Goal: Transaction & Acquisition: Purchase product/service

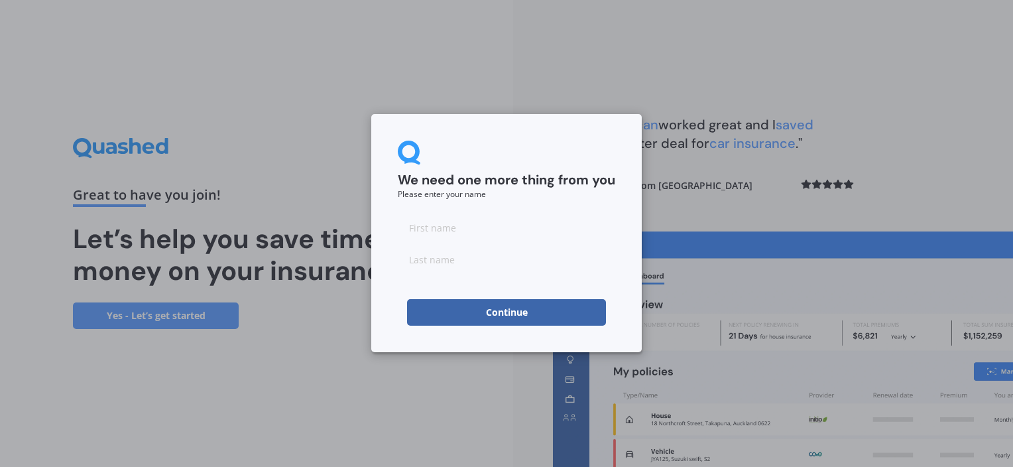
click at [438, 227] on input at bounding box center [506, 227] width 217 height 27
type input "[PERSON_NAME]"
click at [442, 317] on button "Continue" at bounding box center [506, 312] width 199 height 27
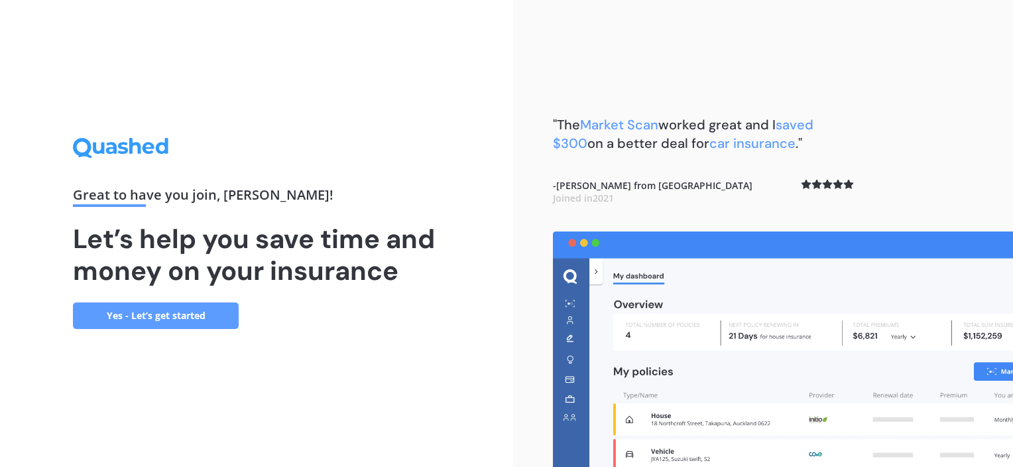
click at [156, 307] on link "Yes - Let’s get started" at bounding box center [156, 315] width 166 height 27
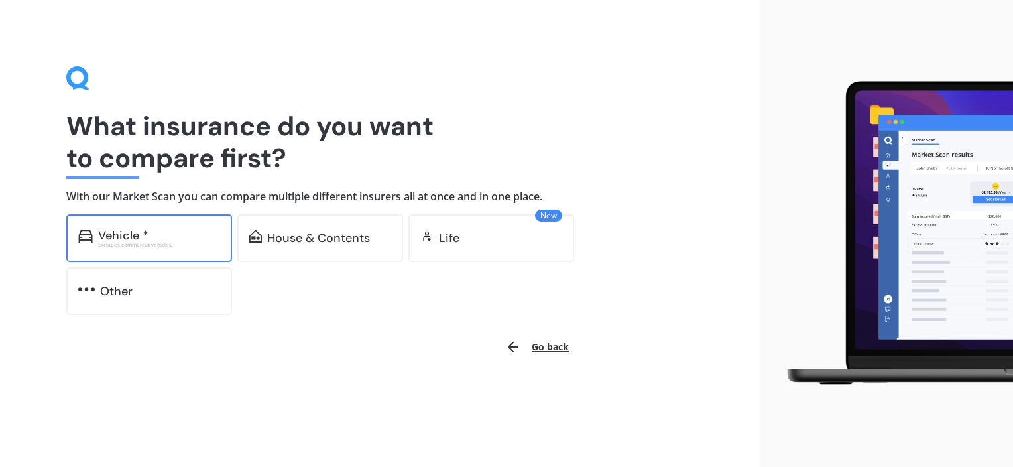
click at [138, 253] on div "Vehicle * Excludes commercial vehicles" at bounding box center [149, 238] width 166 height 48
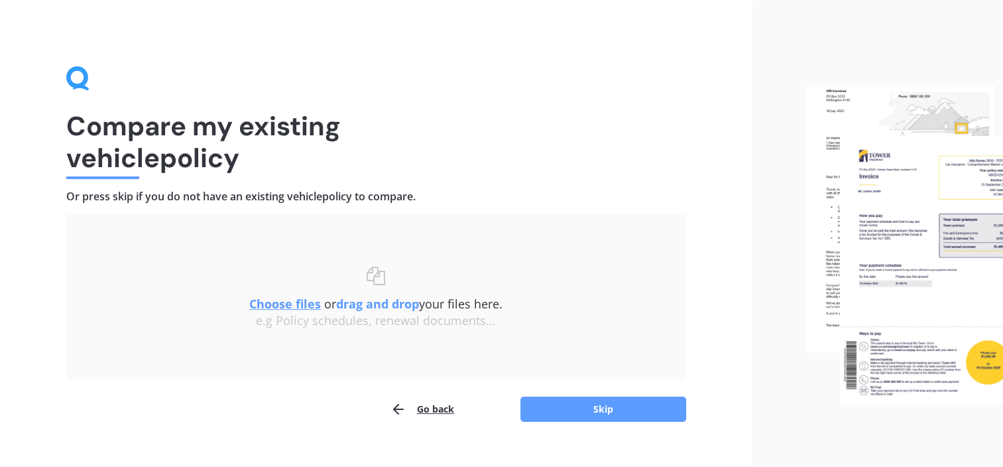
scroll to position [21, 0]
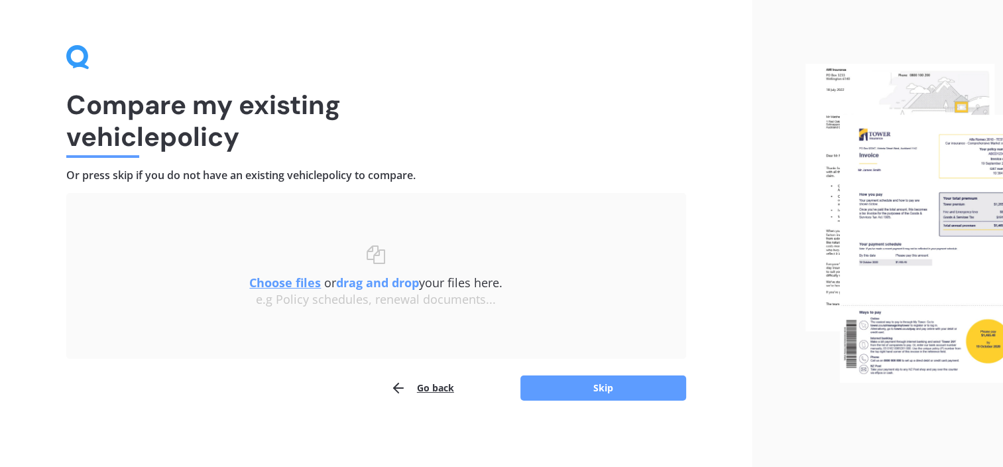
click at [443, 379] on button "Go back" at bounding box center [423, 388] width 64 height 27
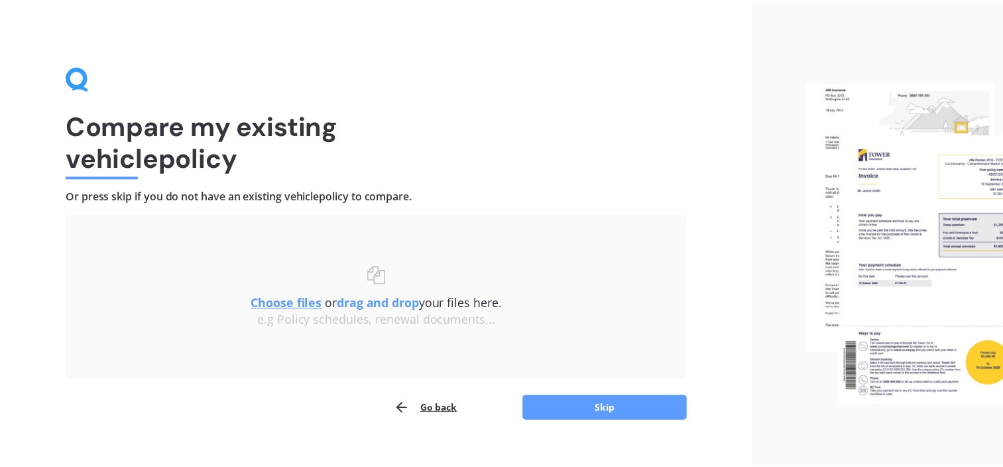
scroll to position [21, 0]
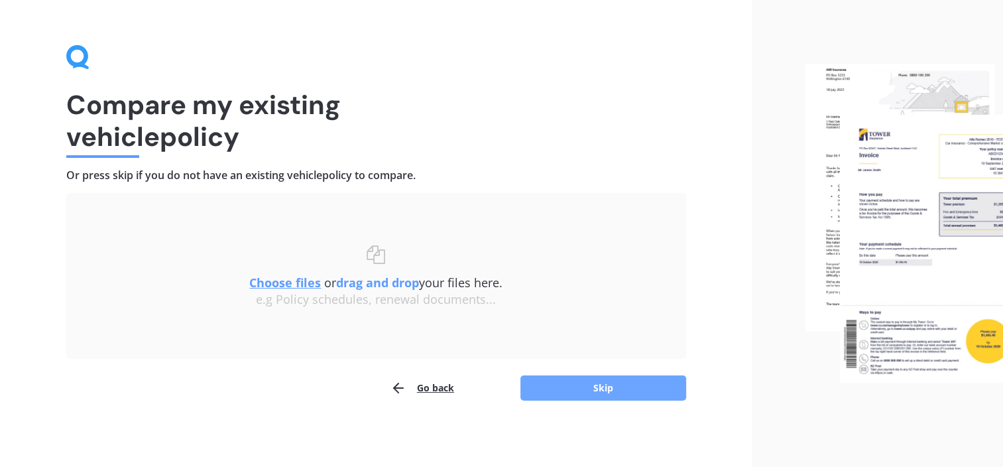
click at [618, 379] on button "Skip" at bounding box center [604, 387] width 166 height 25
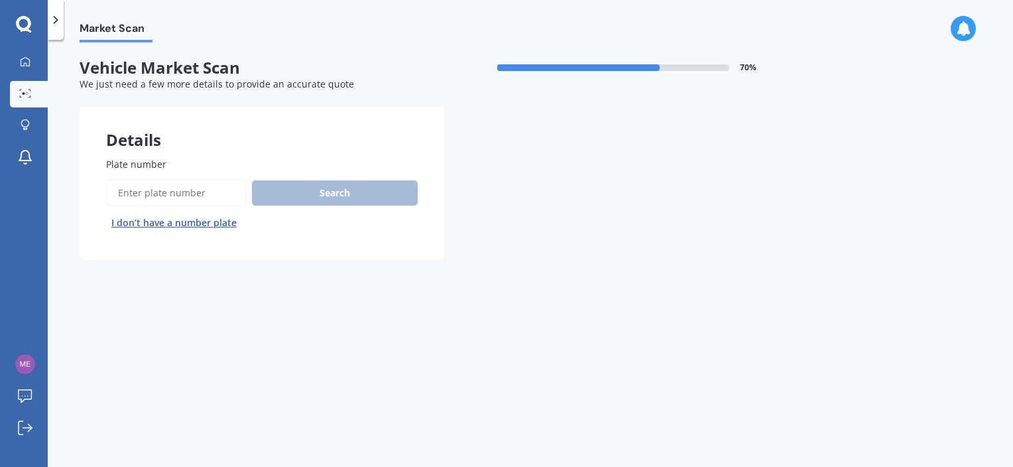
click at [164, 196] on input "Plate number" at bounding box center [176, 193] width 141 height 28
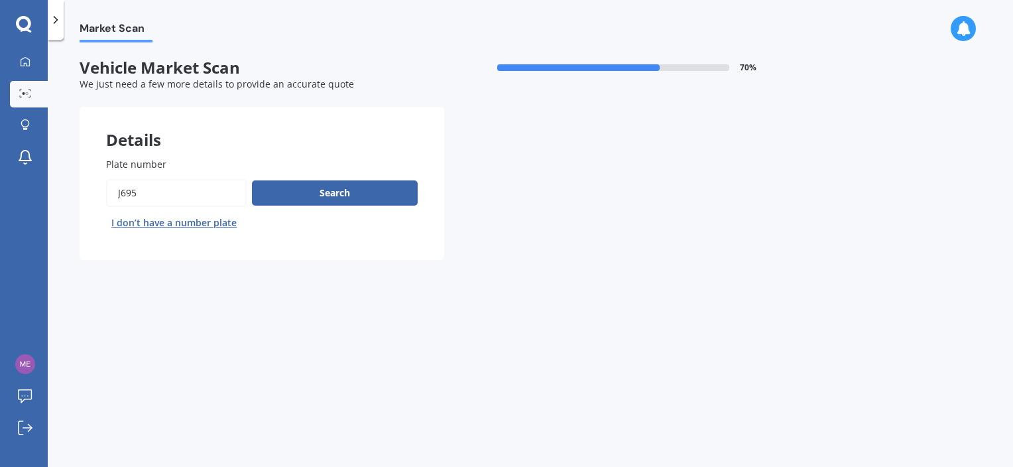
click at [121, 195] on input "Plate number" at bounding box center [176, 193] width 141 height 28
type input "jft695"
click at [284, 204] on button "Search" at bounding box center [335, 192] width 166 height 25
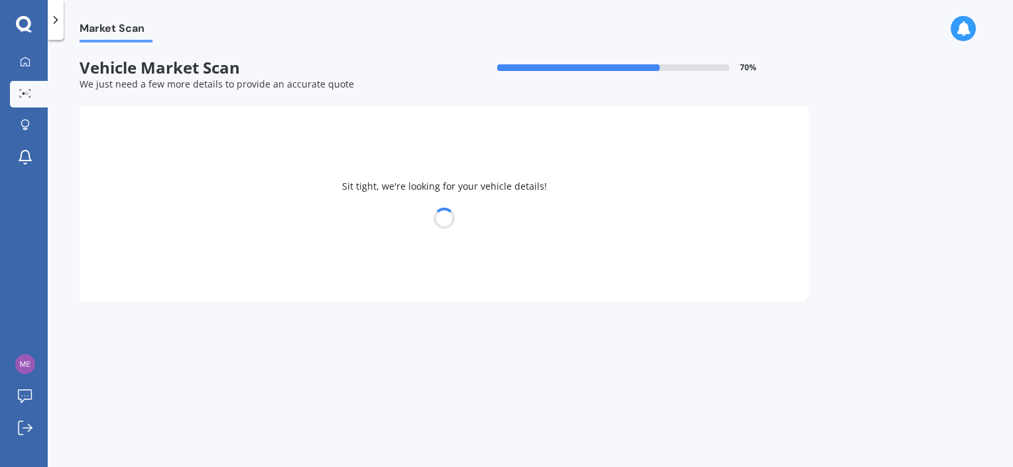
select select "TOYOTA"
select select "IST"
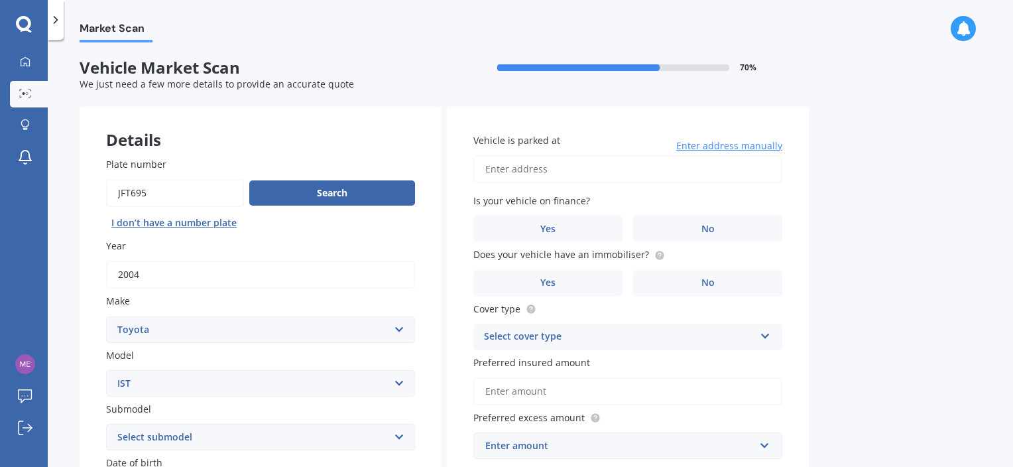
click at [127, 194] on input "Plate number" at bounding box center [175, 193] width 138 height 28
click at [125, 194] on input "Plate number" at bounding box center [175, 193] width 138 height 28
type input "jkt695"
click at [288, 210] on div "Search I don’t have a number plate" at bounding box center [260, 206] width 309 height 54
click at [304, 201] on button "Search" at bounding box center [332, 192] width 166 height 25
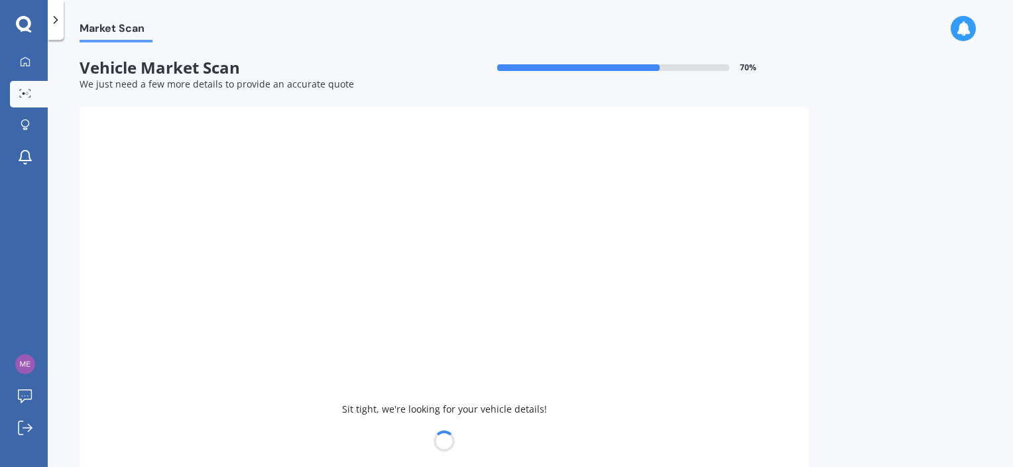
type input "2000"
select select
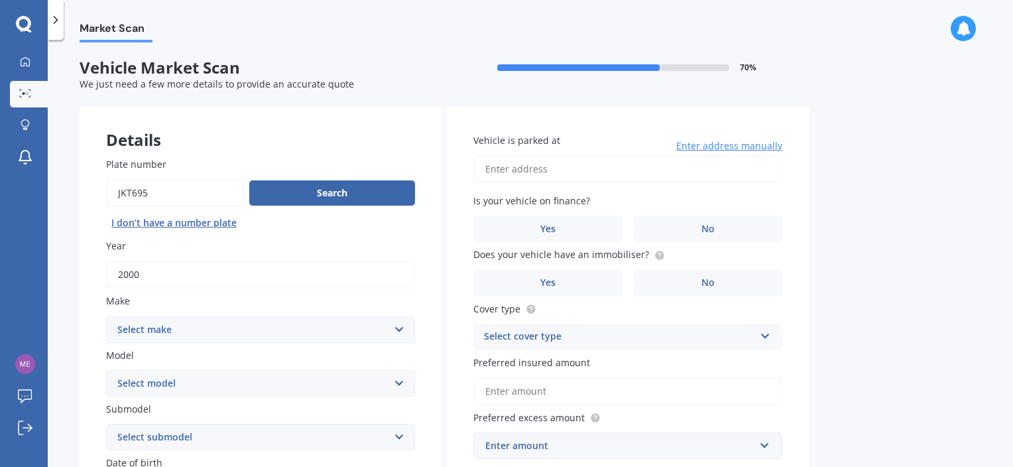
drag, startPoint x: 212, startPoint y: 192, endPoint x: 82, endPoint y: 202, distance: 131.0
click at [82, 202] on div "Plate number Search I don’t have a number plate Year [DATE] Make Select make AC…" at bounding box center [261, 439] width 362 height 616
click at [129, 194] on input "Plate number" at bounding box center [175, 193] width 138 height 28
type input "jht695"
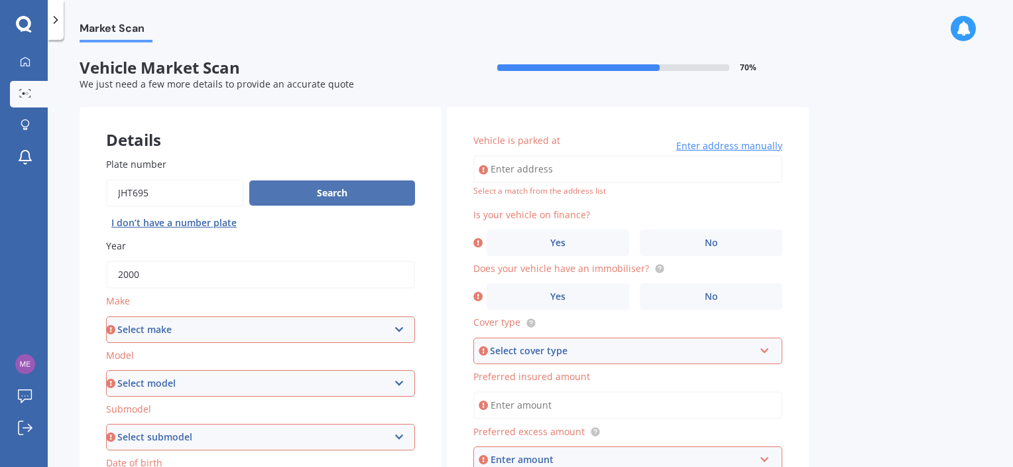
click at [302, 196] on button "Search" at bounding box center [332, 192] width 166 height 25
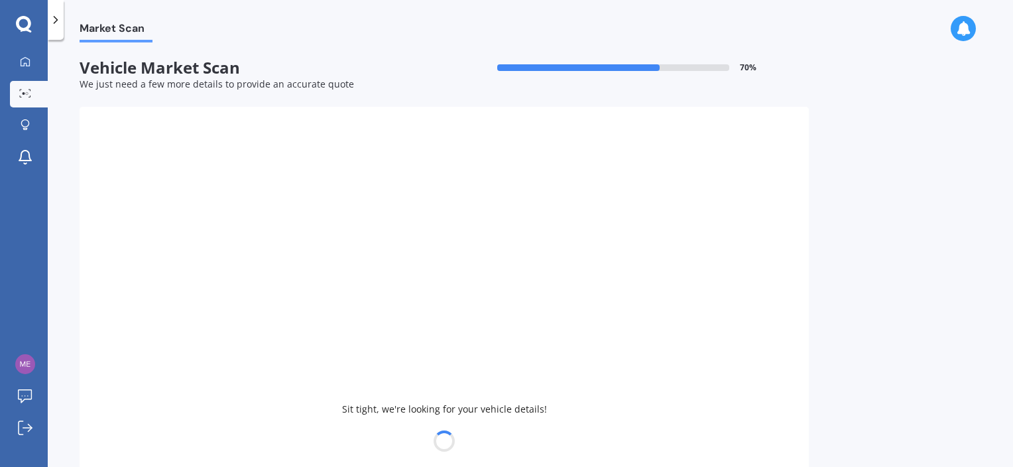
type input "2015"
select select "HOLDEN"
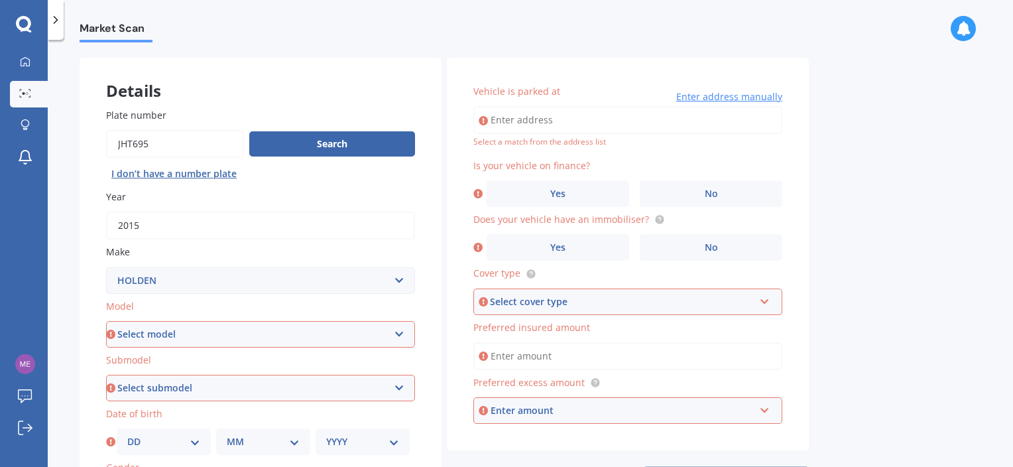
scroll to position [55, 0]
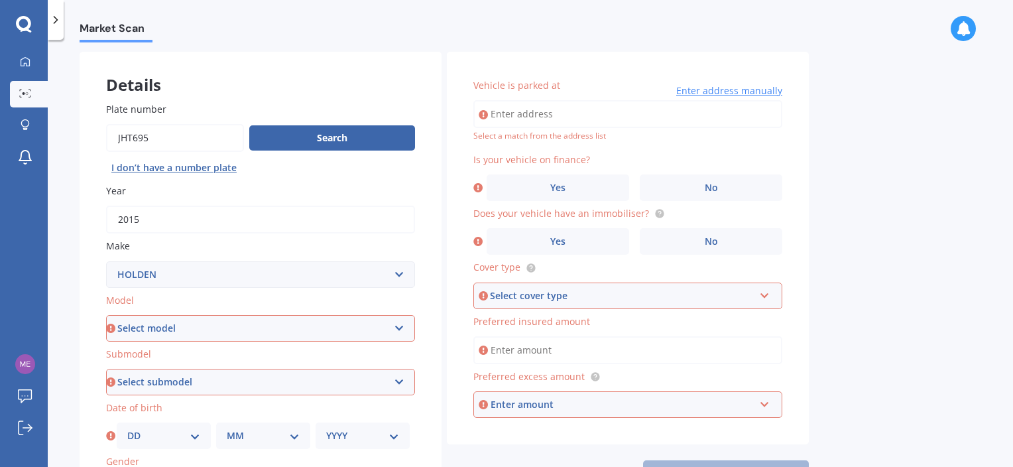
click at [181, 316] on select "Select model Acadia Adventra Apollo Astra Barina Belmont Berlina [GEOGRAPHIC_DA…" at bounding box center [260, 328] width 309 height 27
select select "BARINA"
click at [106, 315] on select "Select model Acadia Adventra Apollo Astra Barina Belmont Berlina [GEOGRAPHIC_DA…" at bounding box center [260, 328] width 309 height 27
click at [191, 377] on select "Select submodel (All other) CD City GS GSi Joy LS LT Merit Olympic RS Non Turbo…" at bounding box center [260, 382] width 309 height 27
select select "RS TURBO"
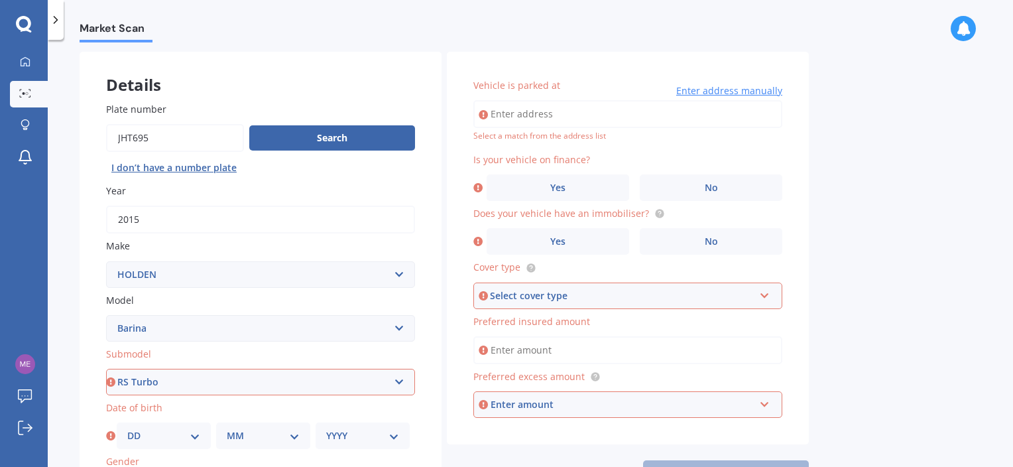
click at [106, 369] on select "Select submodel (All other) CD City GS GSi Joy LS LT Merit Olympic RS Non Turbo…" at bounding box center [260, 382] width 309 height 27
click at [147, 430] on select "DD 01 02 03 04 05 06 07 08 09 10 11 12 13 14 15 16 17 18 19 20 21 22 23 24 25 2…" at bounding box center [163, 435] width 73 height 15
select select "06"
click at [127, 428] on select "DD 01 02 03 04 05 06 07 08 09 10 11 12 13 14 15 16 17 18 19 20 21 22 23 24 25 2…" at bounding box center [163, 435] width 73 height 15
click at [250, 440] on select "MM 01 02 03 04 05 06 07 08 09 10 11 12" at bounding box center [263, 435] width 73 height 15
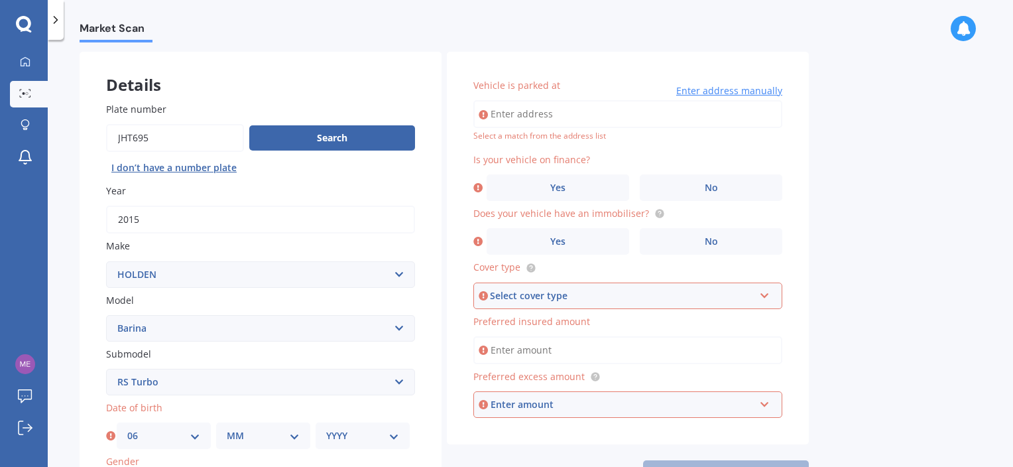
select select "12"
click at [227, 428] on select "MM 01 02 03 04 05 06 07 08 09 10 11 12" at bounding box center [263, 435] width 73 height 15
click at [361, 434] on select "YYYY 2025 2024 2023 2022 2021 2020 2019 2018 2017 2016 2015 2014 2013 2012 2011…" at bounding box center [362, 435] width 73 height 15
select select "1987"
click at [326, 428] on select "YYYY 2025 2024 2023 2022 2021 2020 2019 2018 2017 2016 2015 2014 2013 2012 2011…" at bounding box center [362, 435] width 73 height 15
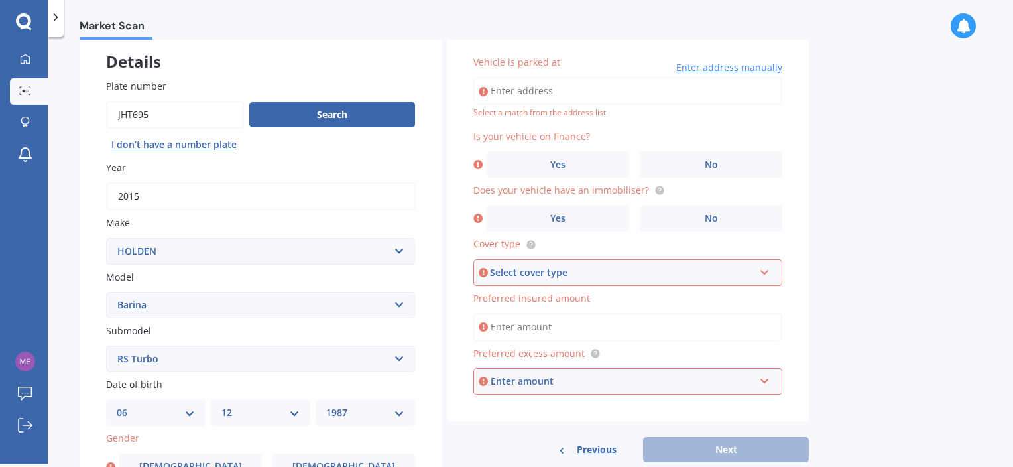
scroll to position [88, 0]
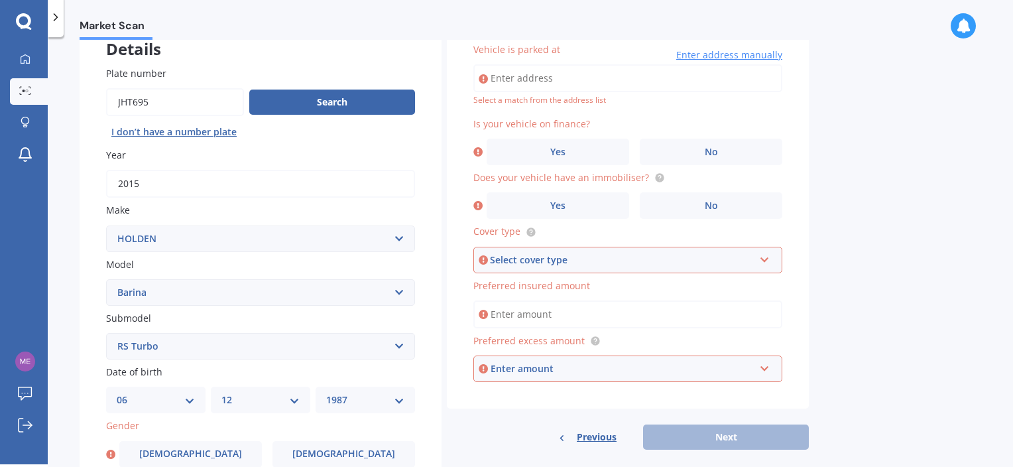
click at [427, 399] on div "Plate number Search I don’t have a number plate Year [DATE] Make Select make AC…" at bounding box center [261, 348] width 362 height 616
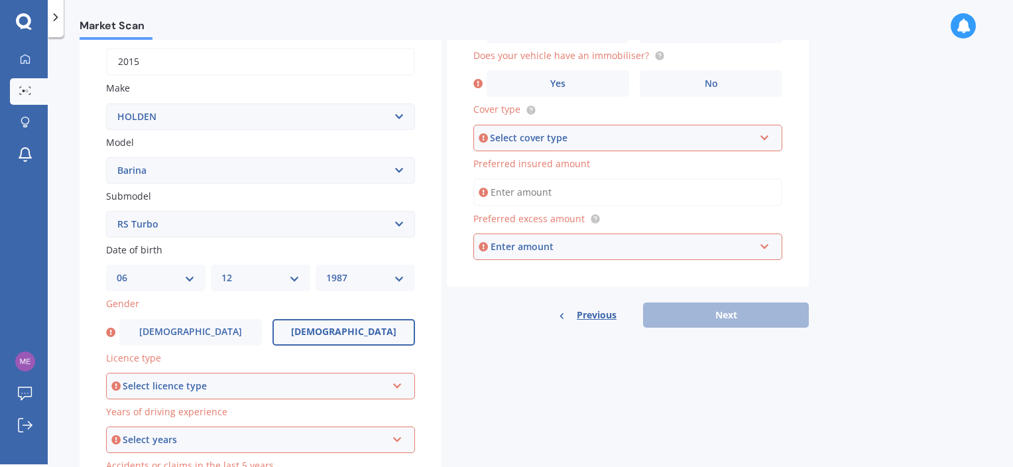
click at [350, 330] on span "[DEMOGRAPHIC_DATA]" at bounding box center [343, 331] width 105 height 11
click at [0, 0] on input "[DEMOGRAPHIC_DATA]" at bounding box center [0, 0] width 0 height 0
click at [292, 374] on div "Select licence type NZ Full NZ Restricted NZ Learners [GEOGRAPHIC_DATA] [GEOGRA…" at bounding box center [260, 386] width 309 height 27
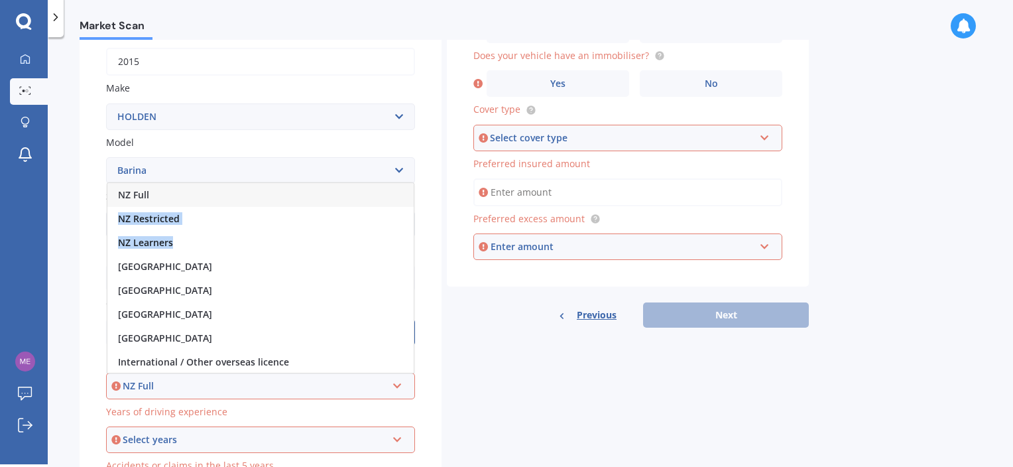
drag, startPoint x: 192, startPoint y: 239, endPoint x: 197, endPoint y: 189, distance: 49.9
click at [197, 189] on div "NZ Full NZ Restricted NZ Learners [GEOGRAPHIC_DATA] [GEOGRAPHIC_DATA] [GEOGRAPH…" at bounding box center [261, 277] width 308 height 191
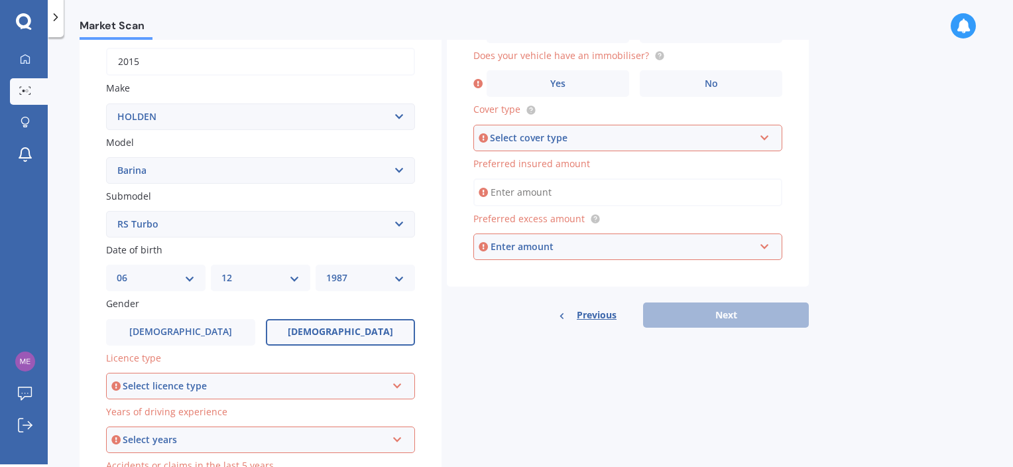
click at [197, 189] on label "Submodel" at bounding box center [258, 196] width 304 height 14
click at [197, 211] on select "Select submodel (All other) CD City GS GSi Joy LS LT Merit Olympic RS Non Turbo…" at bounding box center [260, 224] width 309 height 27
click at [175, 382] on div "Select licence type" at bounding box center [255, 386] width 264 height 15
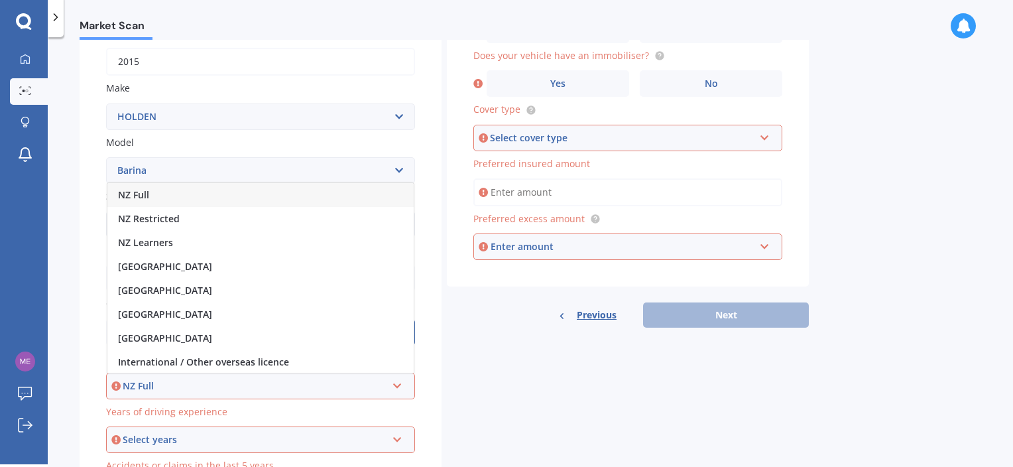
click at [158, 195] on div "NZ Full" at bounding box center [260, 195] width 306 height 24
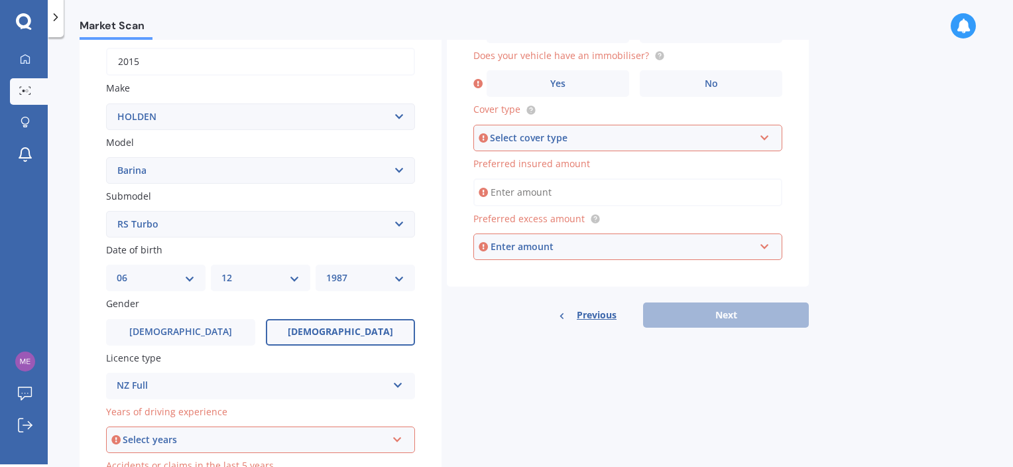
click at [159, 432] on div "Select years" at bounding box center [255, 439] width 264 height 15
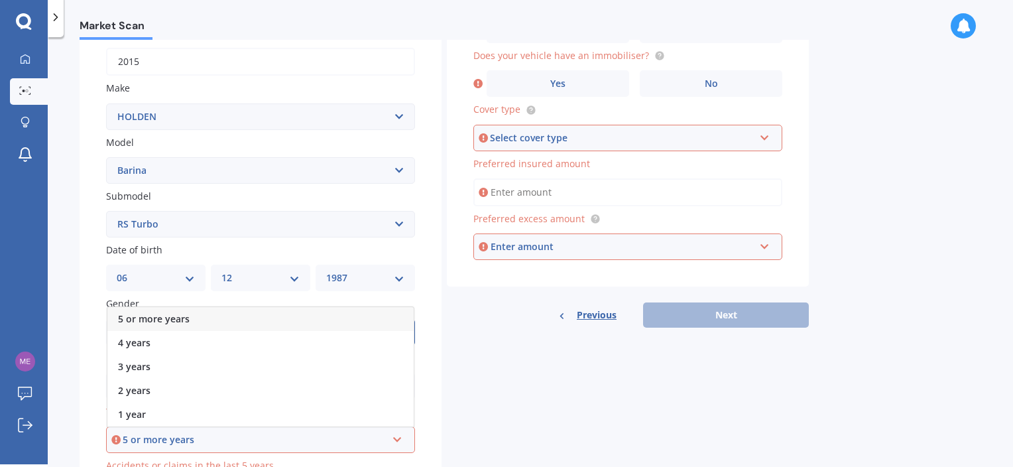
click at [188, 316] on span "5 or more years" at bounding box center [154, 318] width 72 height 13
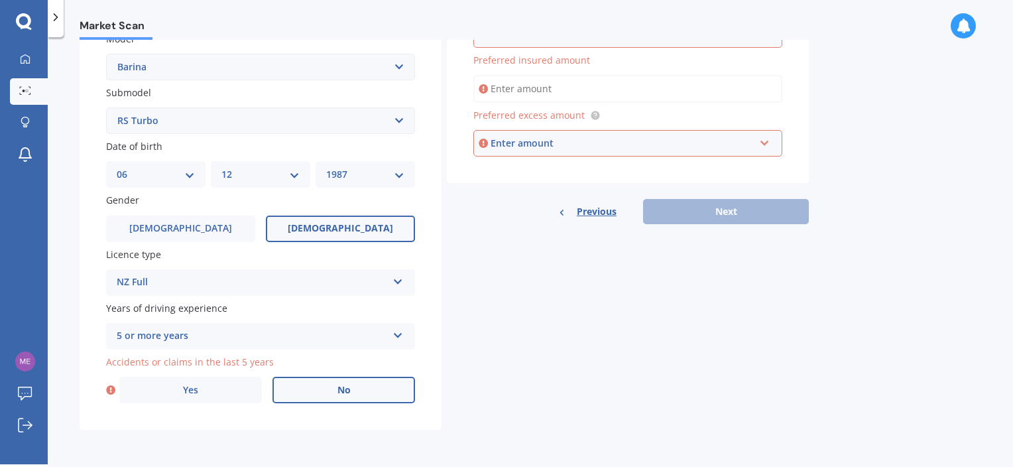
click at [361, 398] on label "No" at bounding box center [344, 390] width 143 height 27
click at [0, 0] on input "No" at bounding box center [0, 0] width 0 height 0
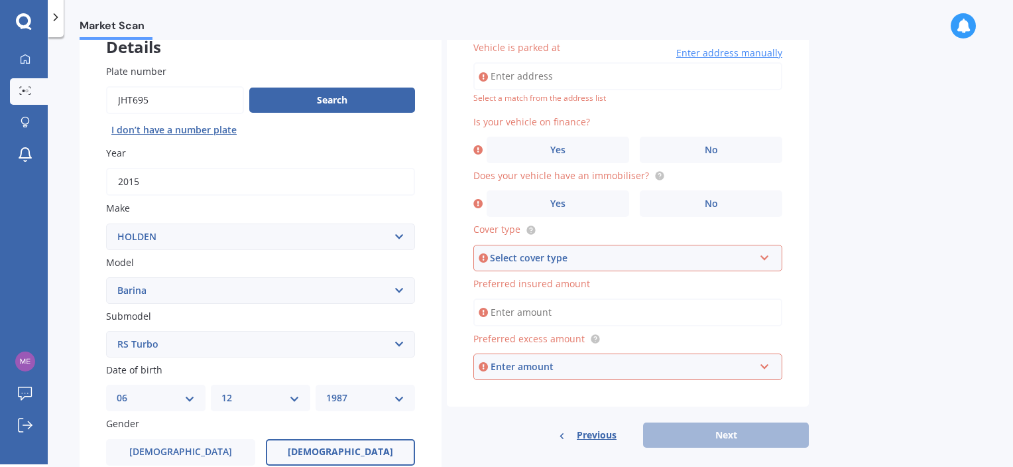
scroll to position [314, 0]
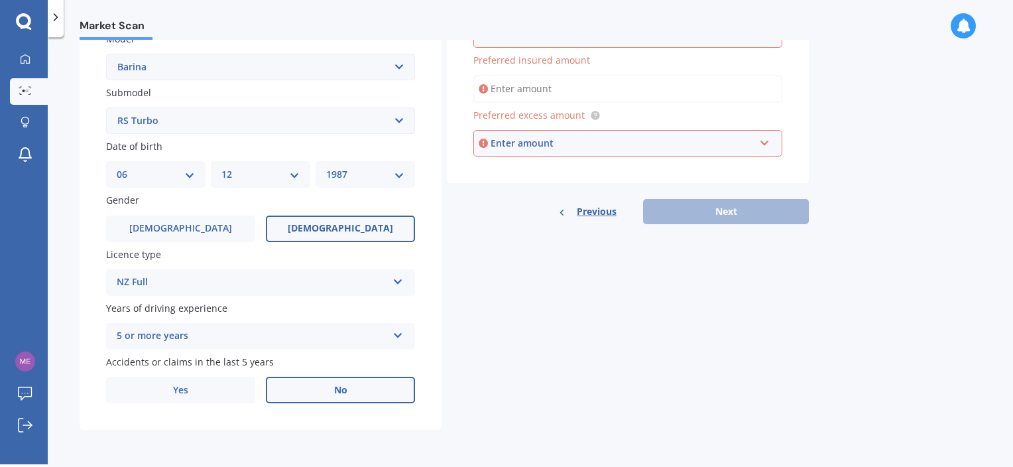
click at [435, 387] on div "Plate number Search I don’t have a number plate Year [DATE] Make Select make AC…" at bounding box center [261, 122] width 362 height 616
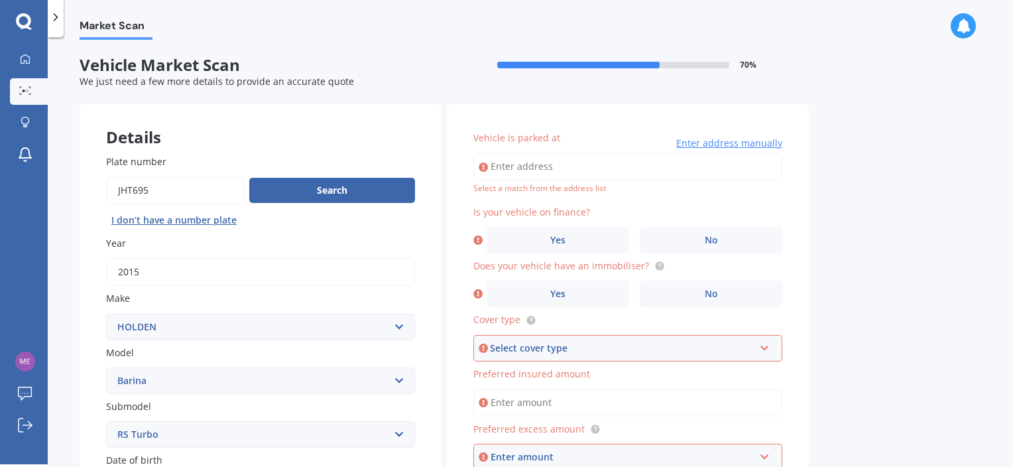
scroll to position [0, 0]
click at [556, 169] on input "Vehicle is parked at" at bounding box center [627, 167] width 309 height 28
type input "[STREET_ADDRESS][PERSON_NAME][PERSON_NAME]"
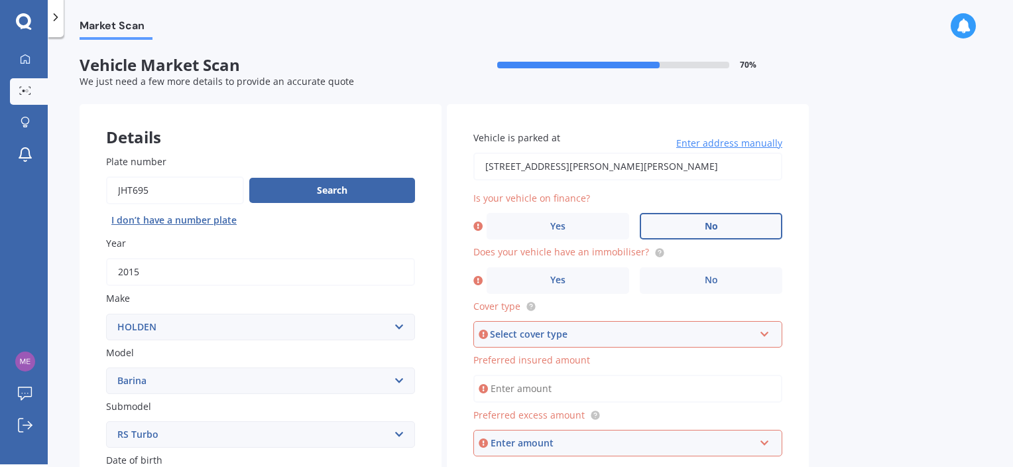
click at [702, 227] on label "No" at bounding box center [711, 226] width 143 height 27
click at [0, 0] on input "No" at bounding box center [0, 0] width 0 height 0
click at [728, 291] on label "No" at bounding box center [711, 280] width 143 height 27
click at [0, 0] on input "No" at bounding box center [0, 0] width 0 height 0
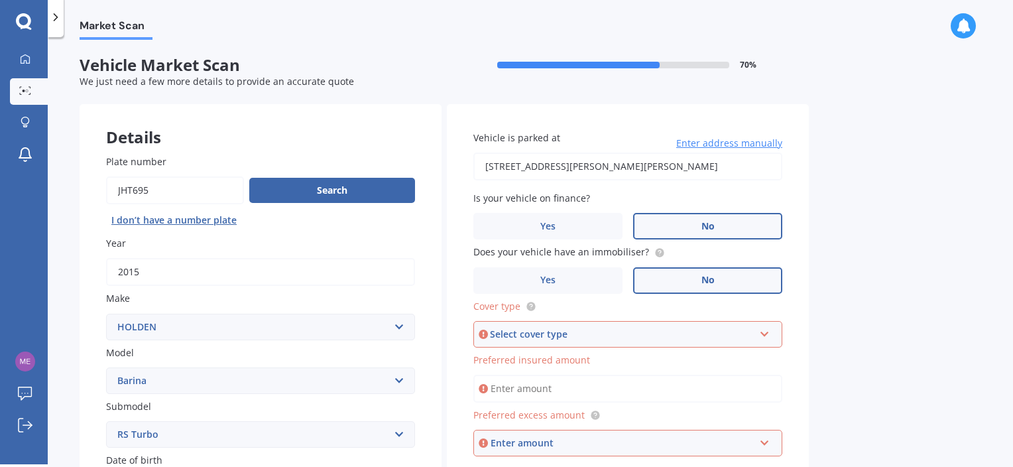
scroll to position [40, 0]
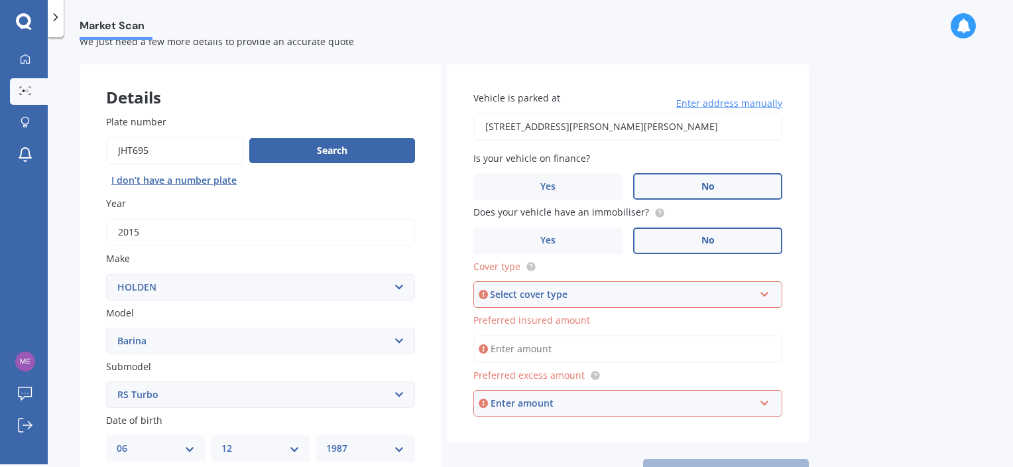
click at [570, 289] on div "Select cover type" at bounding box center [622, 294] width 264 height 15
click at [544, 316] on span "Comprehensive" at bounding box center [520, 319] width 70 height 13
click at [625, 315] on label "Preferred insured amount" at bounding box center [625, 320] width 304 height 14
click at [625, 335] on input "Preferred insured amount" at bounding box center [627, 349] width 309 height 28
click at [605, 396] on div "Enter amount" at bounding box center [623, 403] width 264 height 15
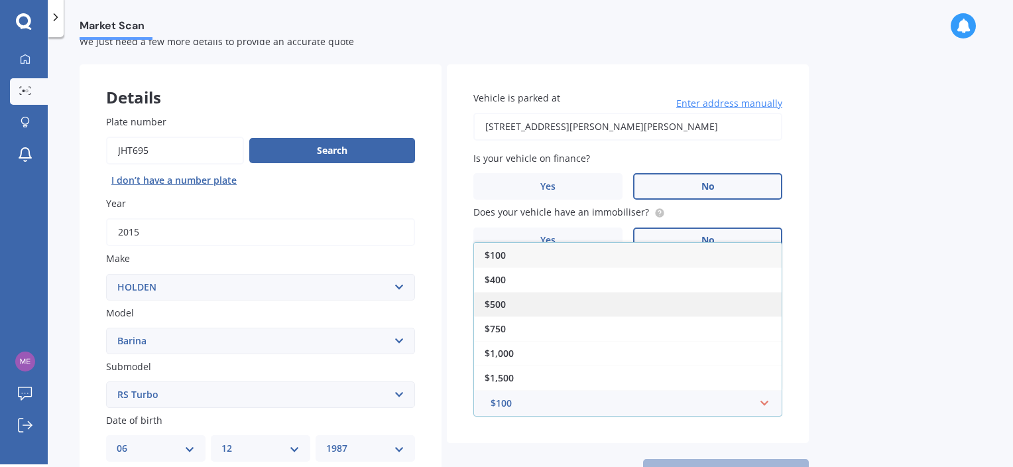
click at [554, 301] on div "$500" at bounding box center [628, 304] width 308 height 25
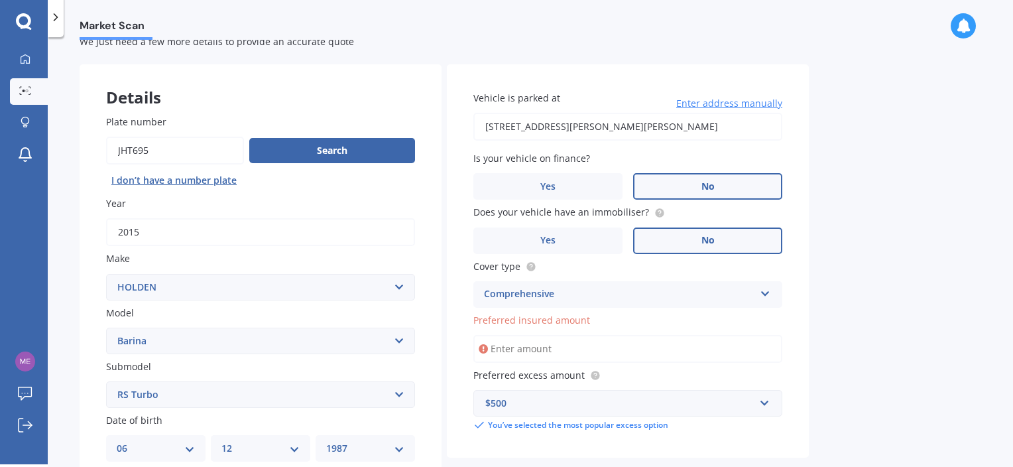
click at [575, 322] on span "Preferred insured amount" at bounding box center [531, 320] width 117 height 13
click at [575, 335] on input "Preferred insured amount" at bounding box center [627, 349] width 309 height 28
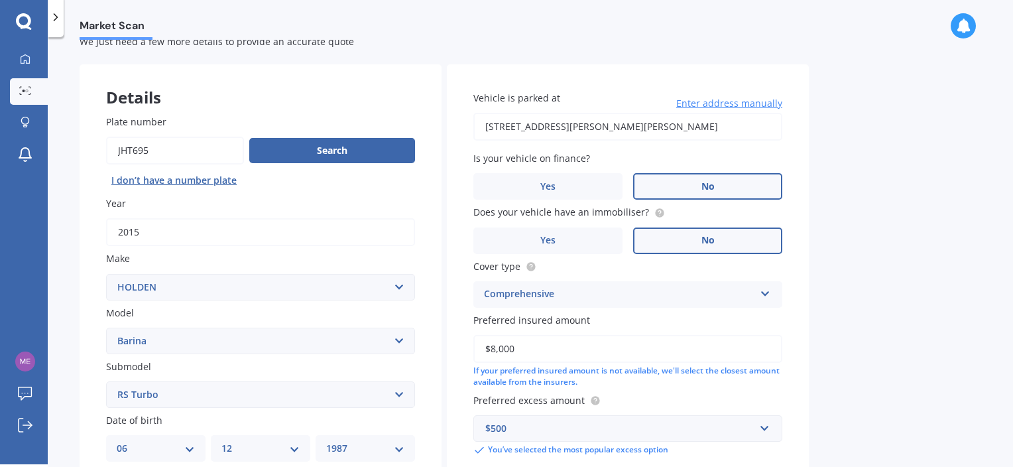
type input "$8,000"
click at [750, 375] on div "If your preferred insured amount is not available, we'll select the closest amo…" at bounding box center [627, 376] width 309 height 23
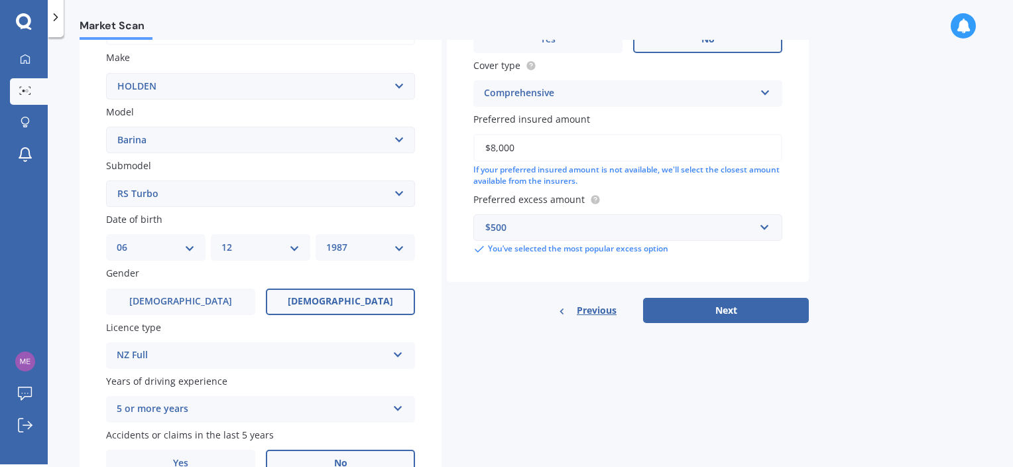
scroll to position [244, 0]
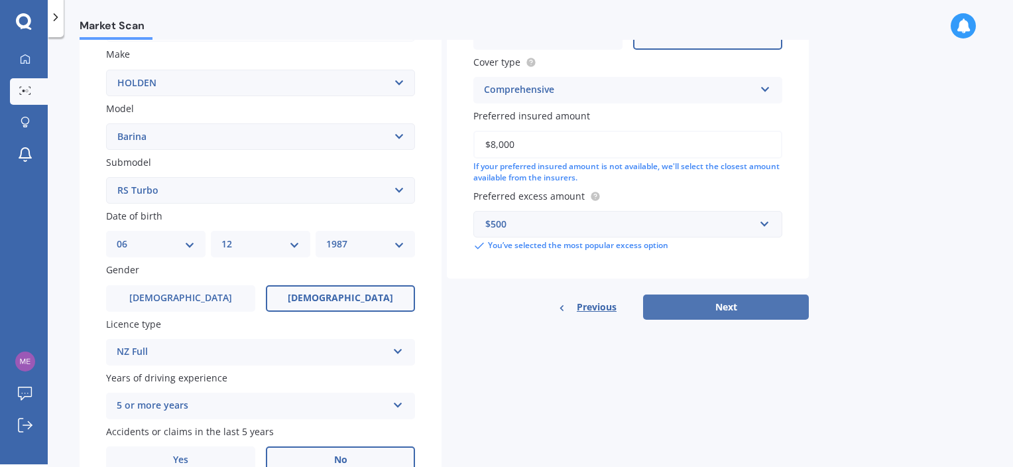
click at [756, 301] on button "Next" at bounding box center [726, 306] width 166 height 25
select select "06"
select select "12"
select select "1987"
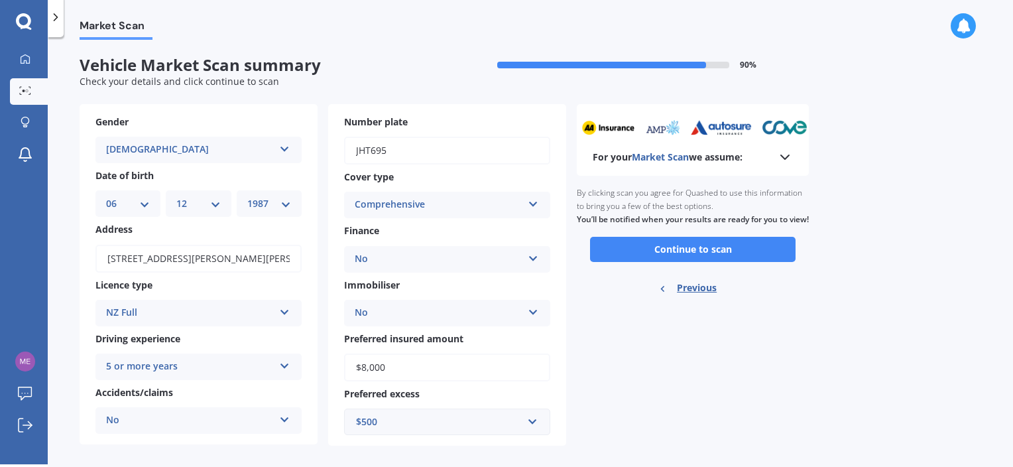
scroll to position [16, 0]
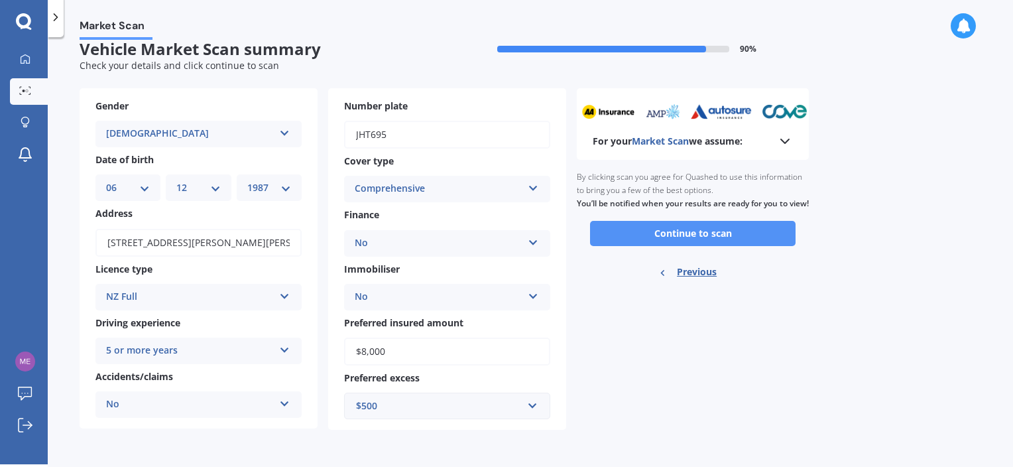
click at [672, 245] on button "Continue to scan" at bounding box center [693, 233] width 206 height 25
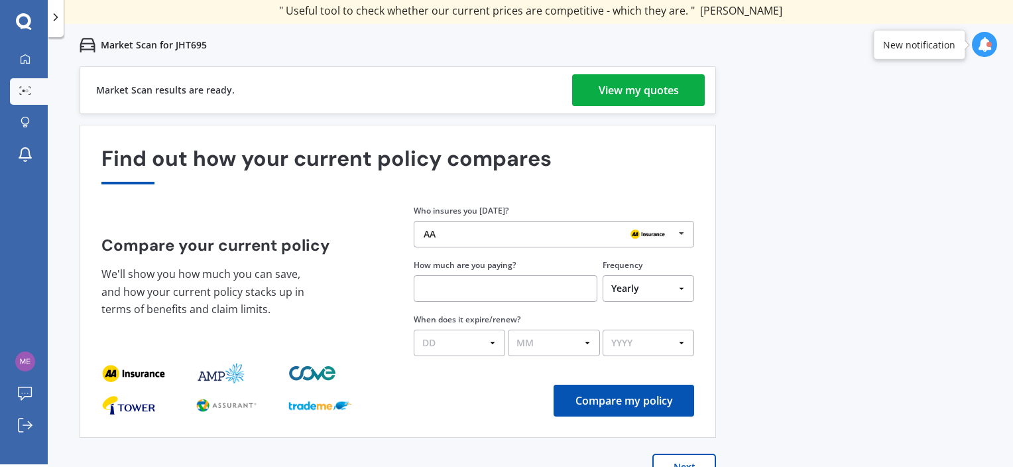
click at [629, 92] on div "View my quotes" at bounding box center [639, 90] width 80 height 32
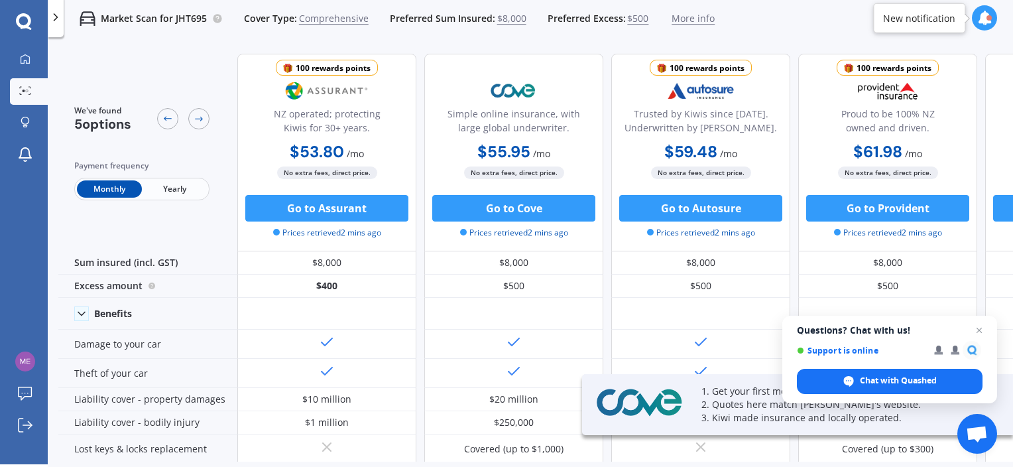
click at [182, 191] on span "Yearly" at bounding box center [174, 188] width 65 height 17
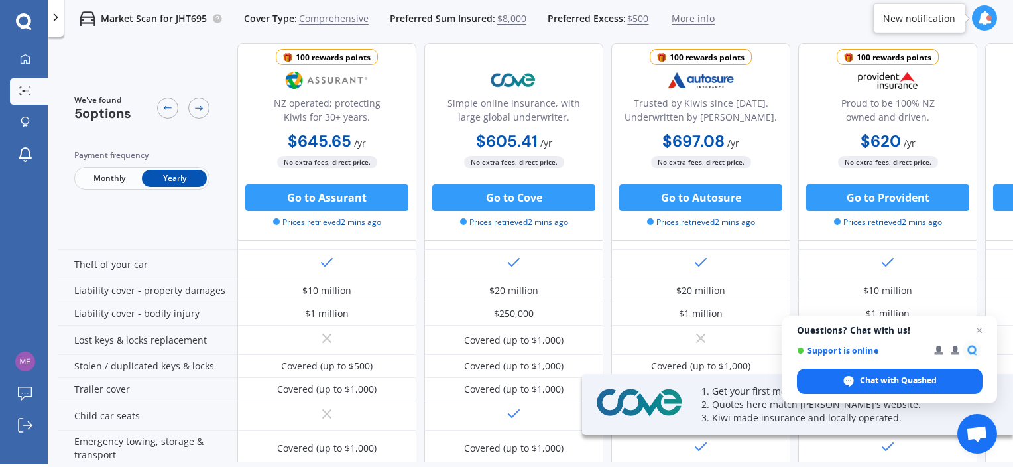
scroll to position [110, 0]
click at [978, 328] on span "Open chat" at bounding box center [979, 330] width 17 height 17
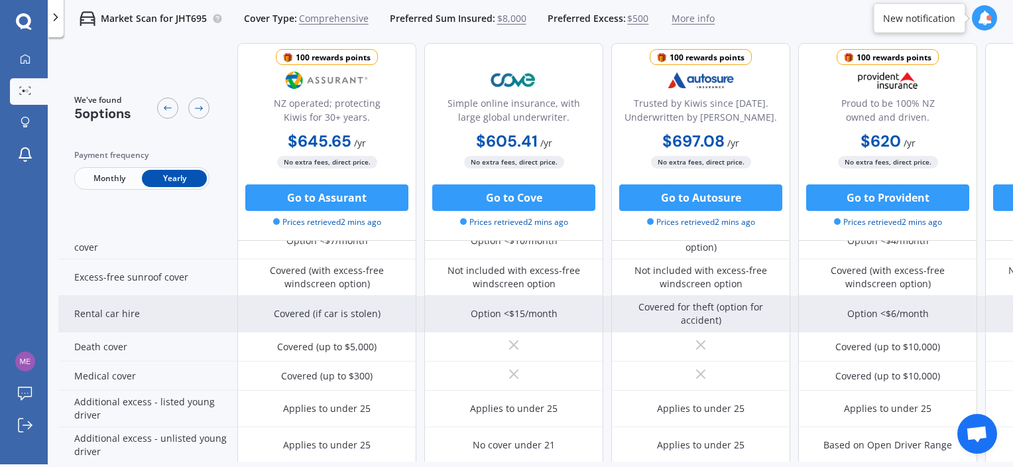
scroll to position [0, 21]
